Goal: Information Seeking & Learning: Find specific fact

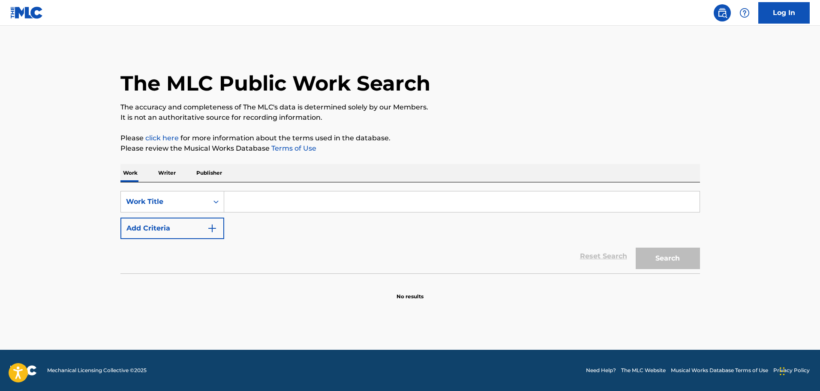
click at [208, 227] on button "Add Criteria" at bounding box center [172, 227] width 104 height 21
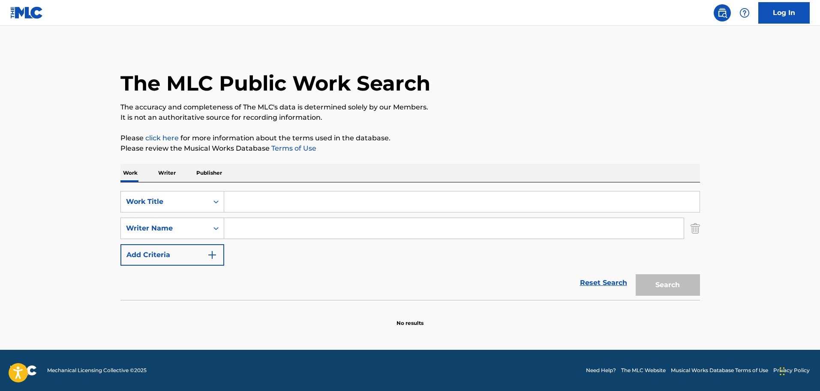
click at [250, 223] on input "Search Form" at bounding box center [454, 228] width 460 height 21
paste input "[PERSON_NAME]"
type input "[PERSON_NAME]"
click at [257, 202] on input "Search Form" at bounding box center [461, 201] width 475 height 21
click at [282, 192] on input "Search Form" at bounding box center [461, 201] width 475 height 21
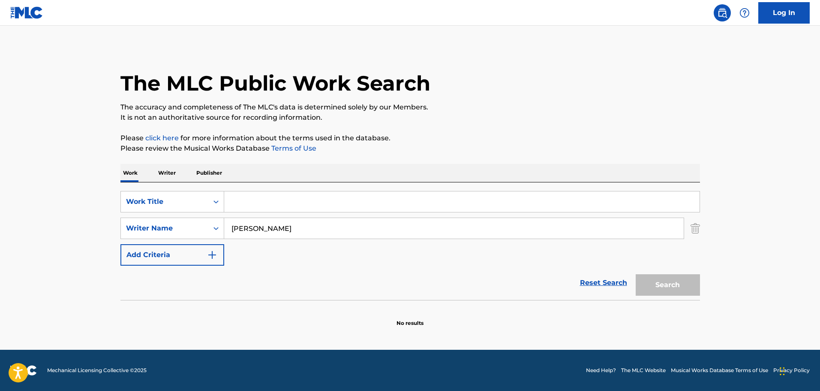
paste input "Land of a Thousand Dances"
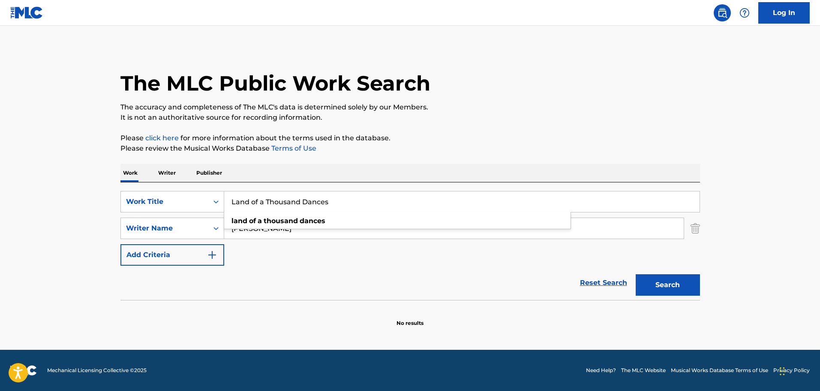
type input "Land of a Thousand Dances"
click at [677, 285] on button "Search" at bounding box center [668, 284] width 64 height 21
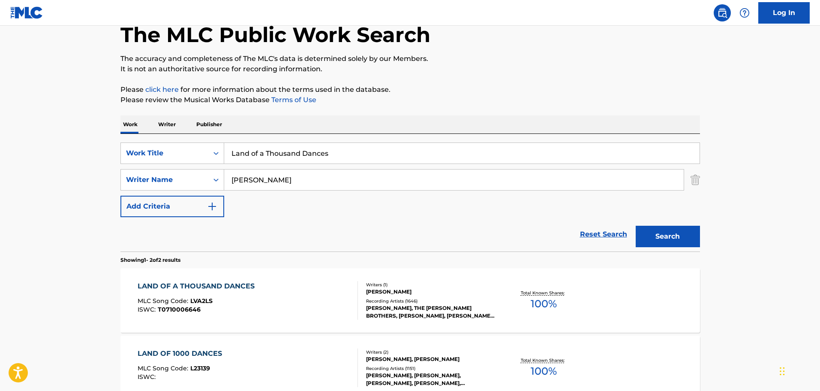
scroll to position [143, 0]
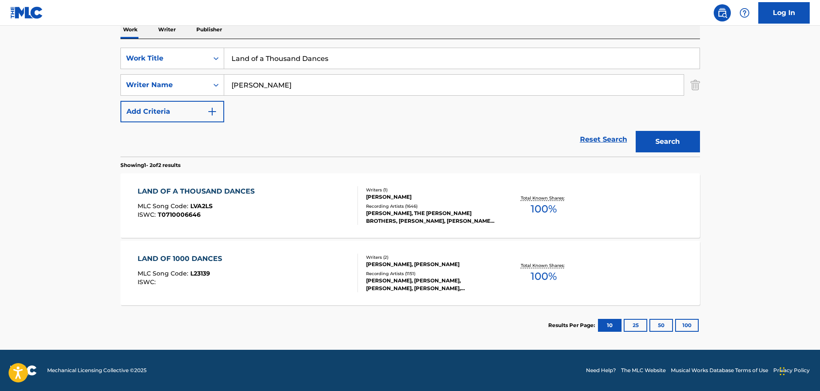
click at [265, 212] on div "LAND OF A THOUSAND DANCES MLC Song Code : LVA2LS ISWC : T0710006646" at bounding box center [248, 205] width 220 height 39
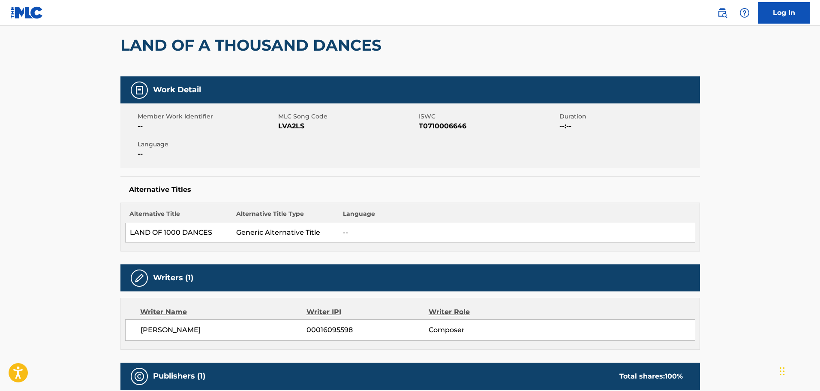
scroll to position [257, 0]
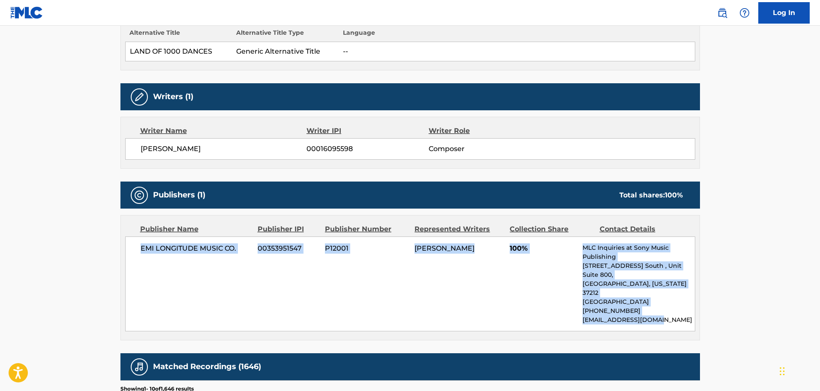
drag, startPoint x: 142, startPoint y: 252, endPoint x: 669, endPoint y: 319, distance: 531.2
click at [669, 319] on div "Publisher Name Publisher IPI Publisher Number Represented Writers Collection Sh…" at bounding box center [410, 277] width 579 height 124
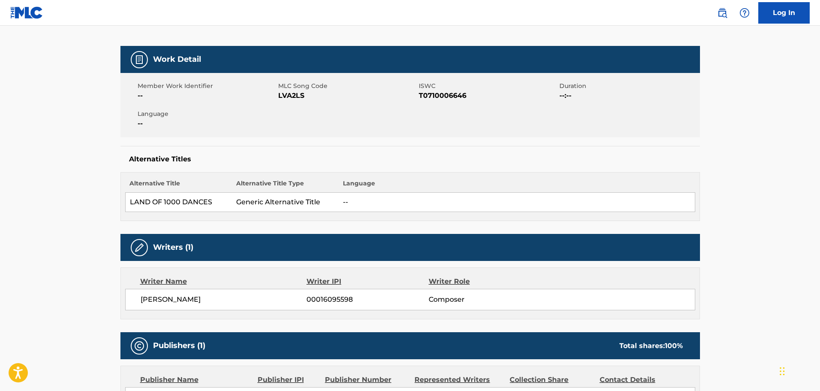
scroll to position [171, 0]
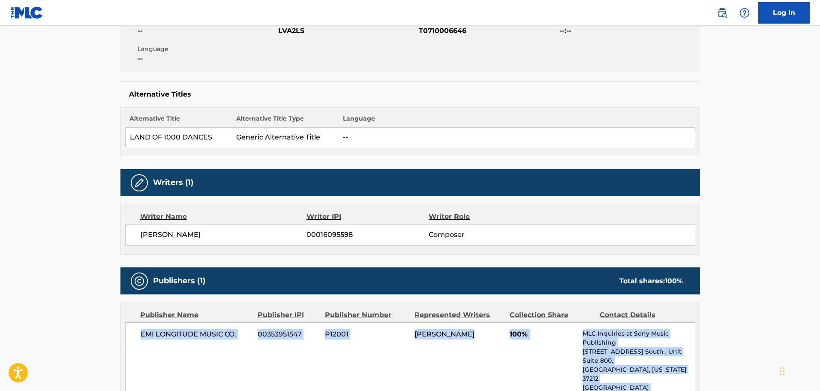
drag, startPoint x: 138, startPoint y: 237, endPoint x: 232, endPoint y: 235, distance: 93.1
click at [232, 235] on div "[PERSON_NAME] 00016095598 Composer" at bounding box center [410, 234] width 570 height 21
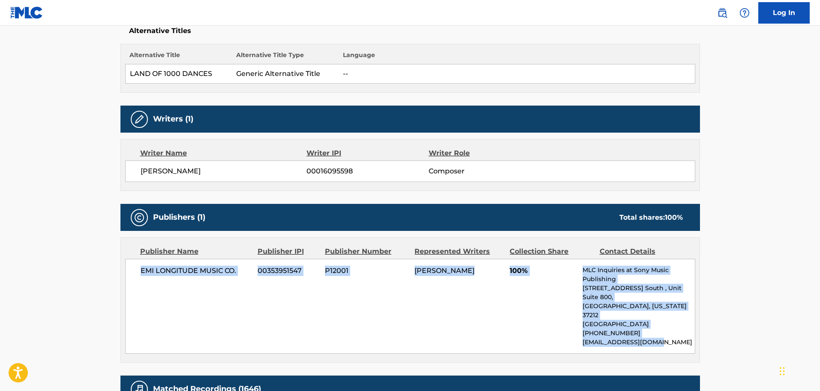
scroll to position [257, 0]
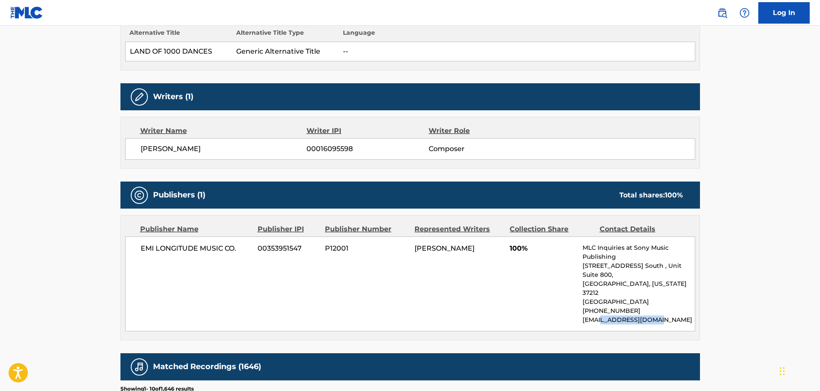
drag, startPoint x: 608, startPoint y: 302, endPoint x: 662, endPoint y: 307, distance: 54.2
click at [664, 307] on div "EMI LONGITUDE MUSIC CO. 00353951547 P12001 [PERSON_NAME] 100% MLC Inquiries at …" at bounding box center [410, 283] width 570 height 95
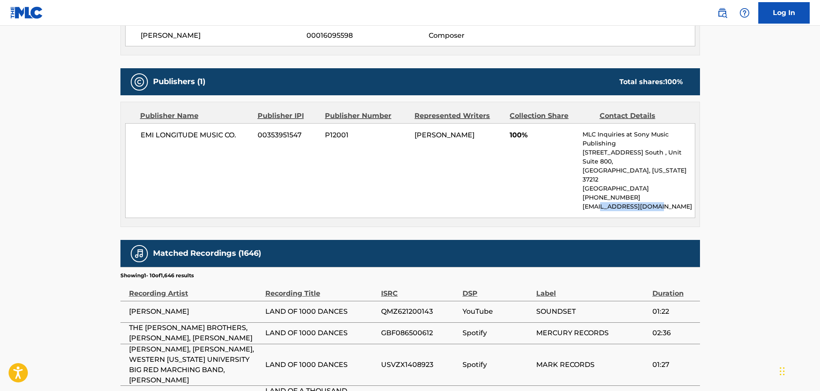
scroll to position [386, 0]
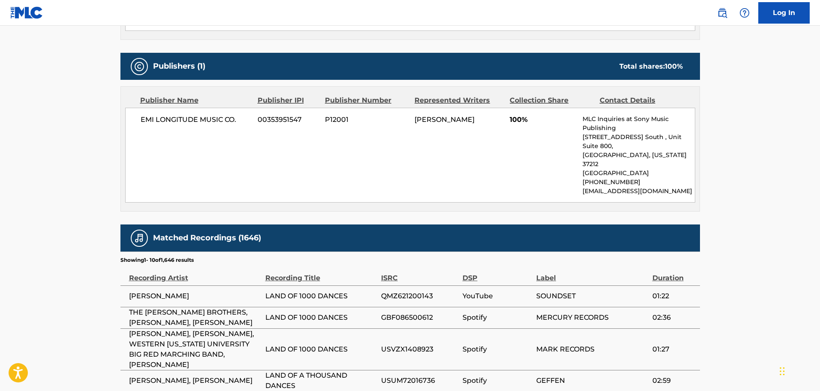
click at [442, 120] on span "[PERSON_NAME]" at bounding box center [445, 119] width 60 height 8
click at [409, 117] on div "EMI LONGITUDE MUSIC CO. 00353951547 P12001 [PERSON_NAME] 100% MLC Inquiries at …" at bounding box center [410, 155] width 570 height 95
drag, startPoint x: 429, startPoint y: 118, endPoint x: 499, endPoint y: 122, distance: 69.5
click at [499, 122] on div "[PERSON_NAME]" at bounding box center [459, 119] width 89 height 10
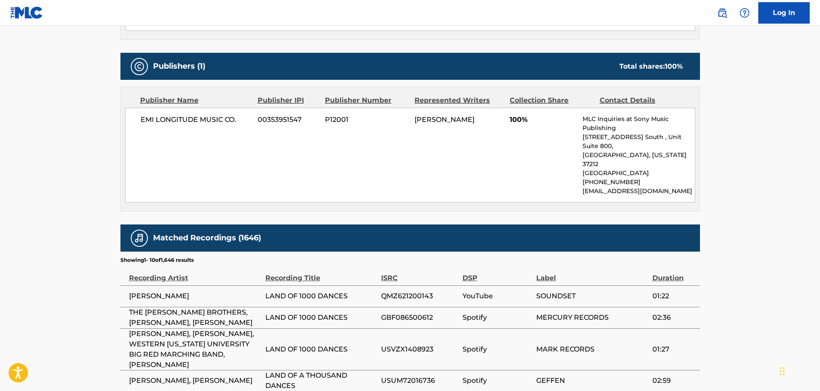
copy span "[PERSON_NAME]"
